Goal: Task Accomplishment & Management: Complete application form

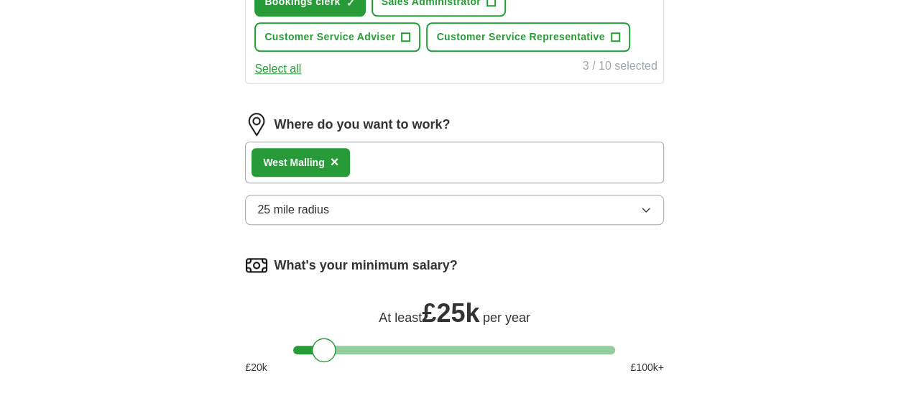
scroll to position [647, 0]
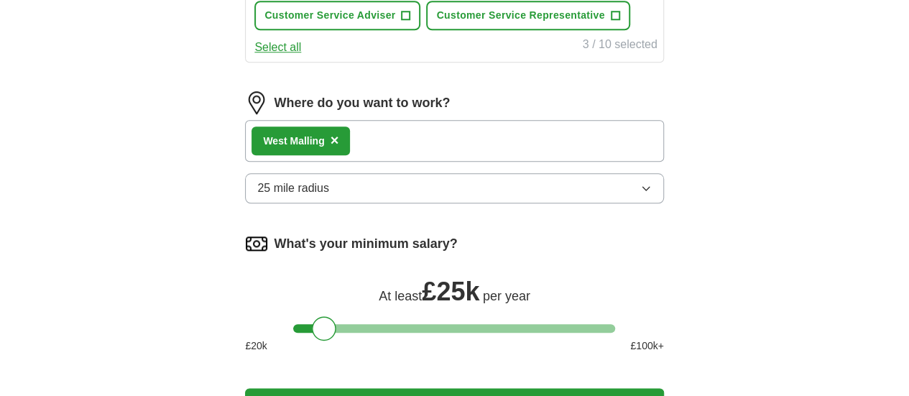
click at [463, 162] on div "West Malling ×" at bounding box center [454, 141] width 418 height 42
click at [407, 162] on div "West Malling ×" at bounding box center [454, 141] width 418 height 42
click at [404, 203] on button "25 mile radius" at bounding box center [454, 188] width 418 height 30
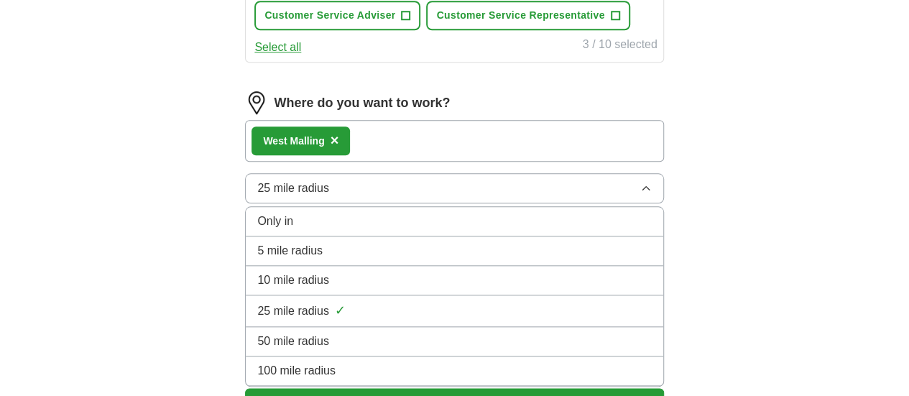
click at [404, 203] on button "25 mile radius" at bounding box center [454, 188] width 418 height 30
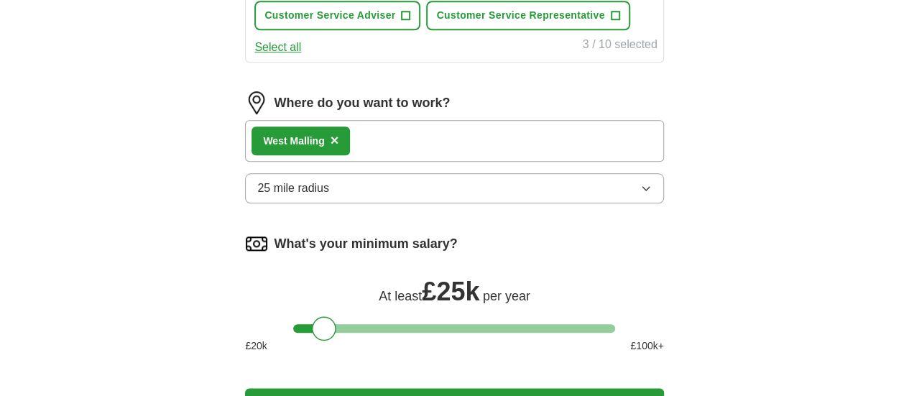
click at [350, 155] on div "West Malling ×" at bounding box center [300, 140] width 98 height 29
click at [339, 148] on span "×" at bounding box center [334, 140] width 9 height 16
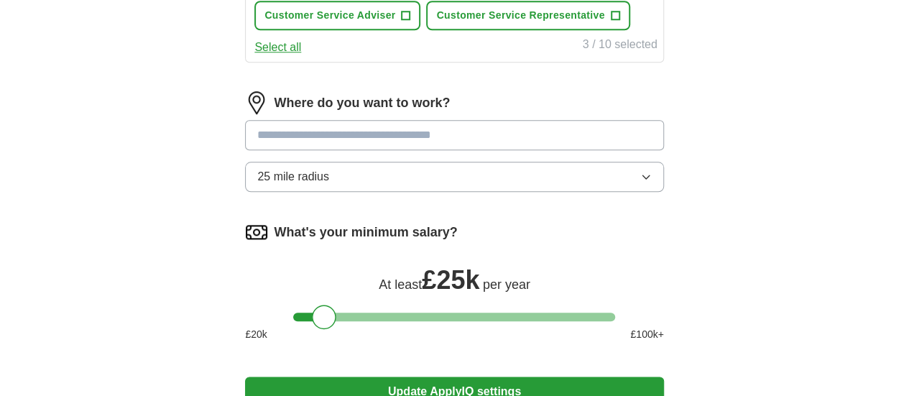
click at [373, 150] on input at bounding box center [454, 135] width 418 height 30
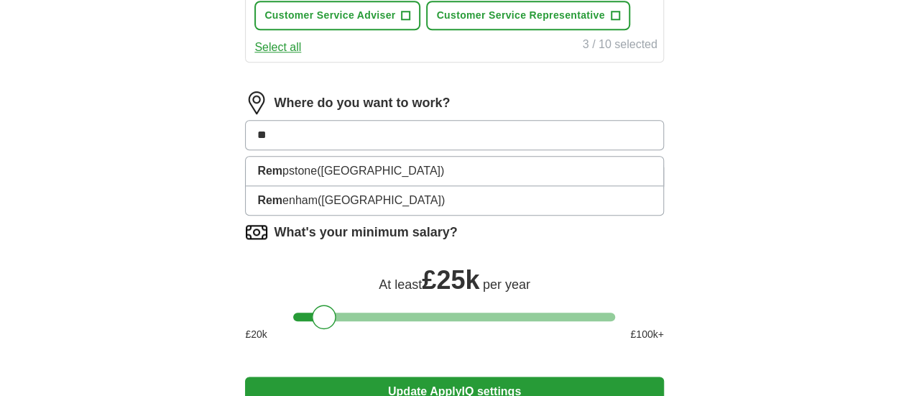
type input "*"
